Goal: Book appointment/travel/reservation

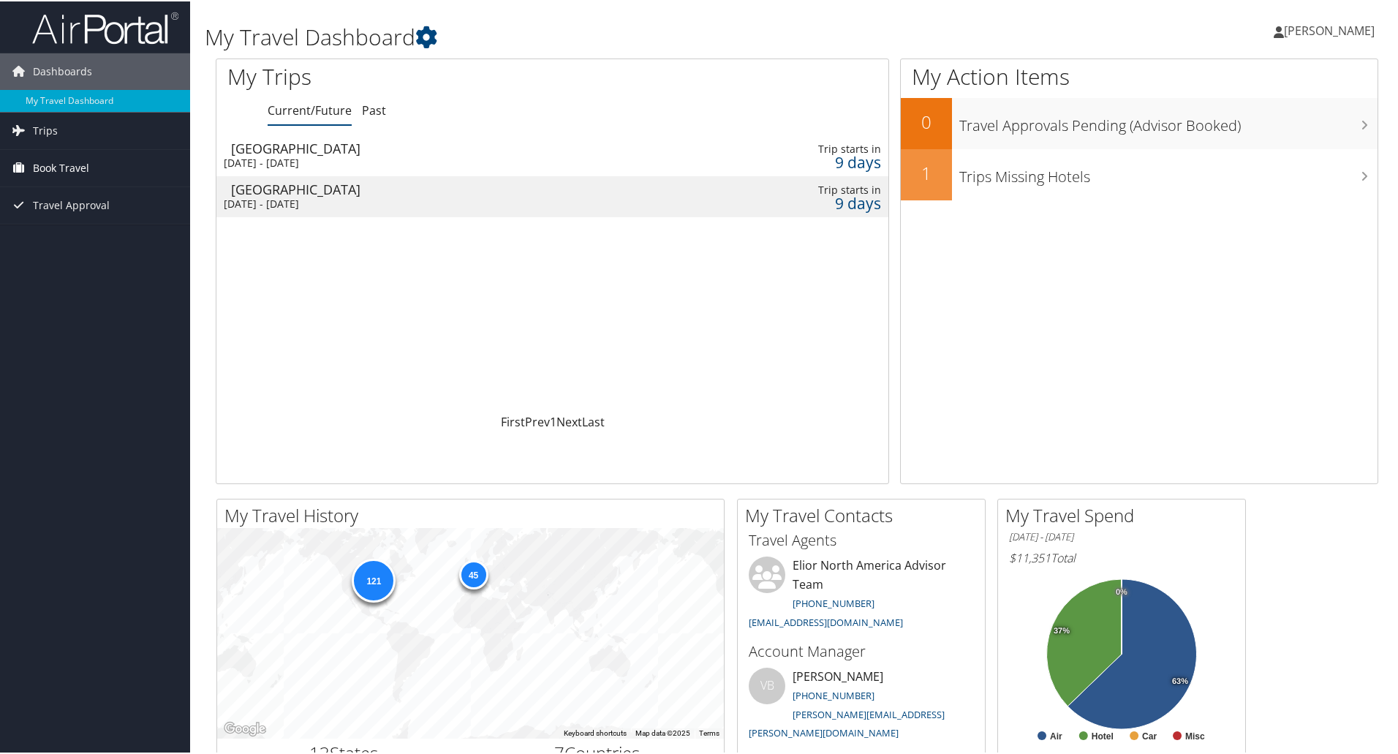
click at [70, 164] on span "Book Travel" at bounding box center [61, 166] width 56 height 37
click at [74, 235] on link "Book/Manage Online Trips" at bounding box center [95, 240] width 190 height 22
